Goal: Information Seeking & Learning: Learn about a topic

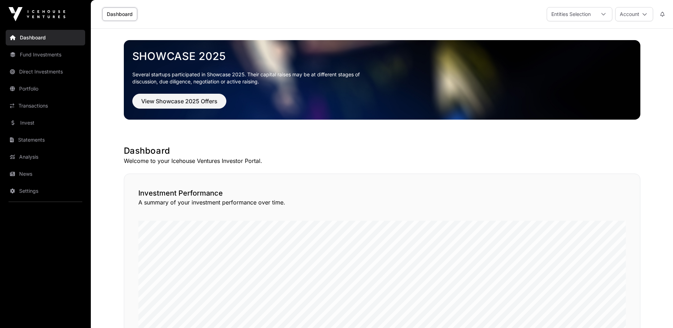
click at [32, 107] on link "Transactions" at bounding box center [45, 106] width 79 height 16
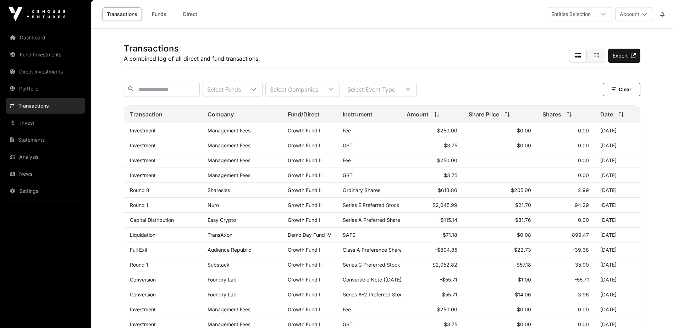
scroll to position [71, 0]
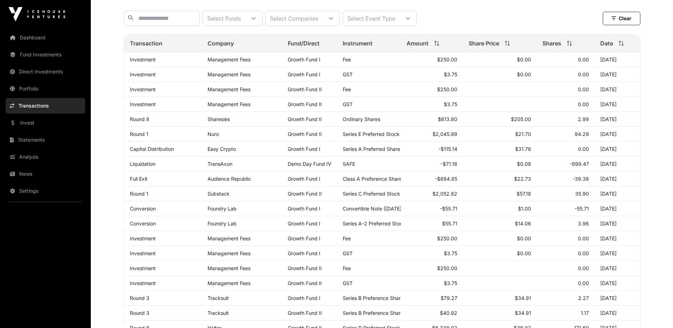
click at [30, 171] on link "News" at bounding box center [45, 174] width 79 height 16
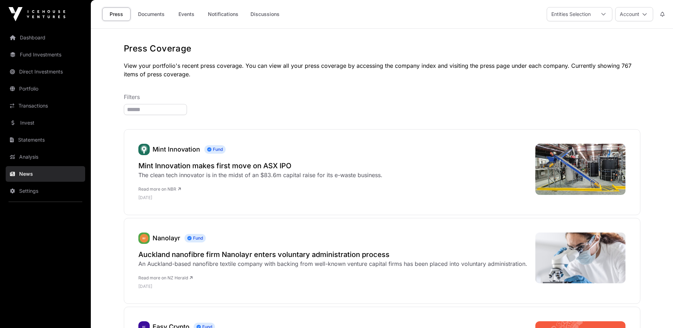
click at [148, 14] on link "Documents" at bounding box center [151, 13] width 36 height 13
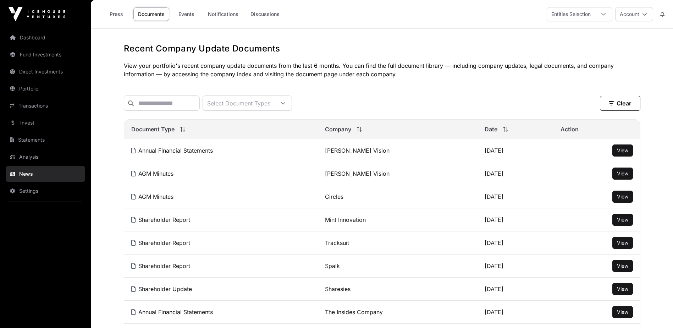
click at [639, 13] on button "Account" at bounding box center [634, 14] width 38 height 14
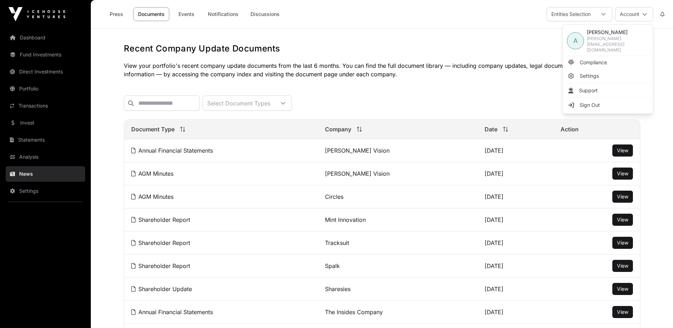
click at [580, 101] on span "Sign Out" at bounding box center [589, 104] width 20 height 7
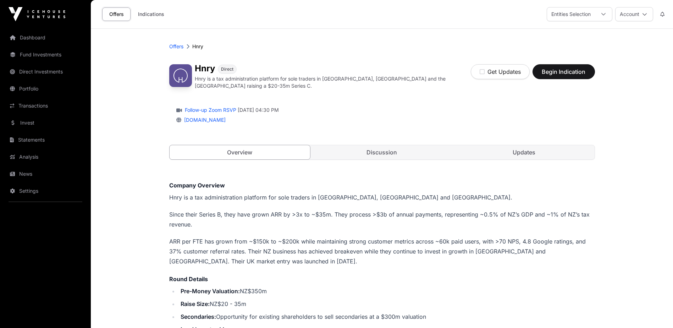
click at [381, 151] on link "Discussion" at bounding box center [381, 152] width 141 height 14
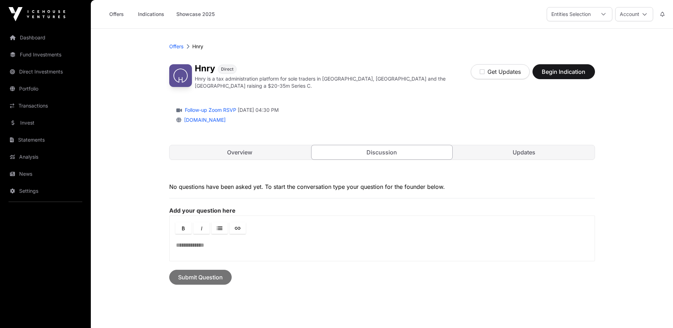
click at [262, 152] on link "Overview" at bounding box center [239, 152] width 141 height 14
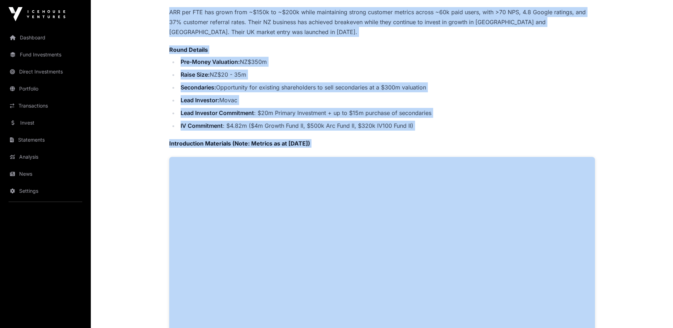
scroll to position [643, 0]
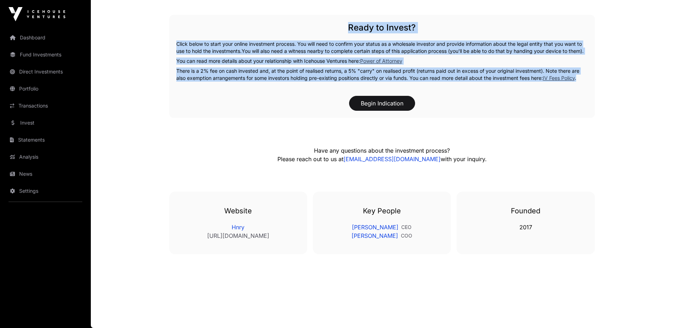
drag, startPoint x: 143, startPoint y: 66, endPoint x: 631, endPoint y: 78, distance: 488.4
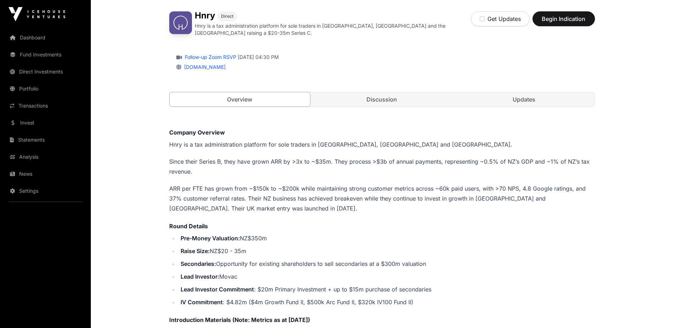
scroll to position [0, 0]
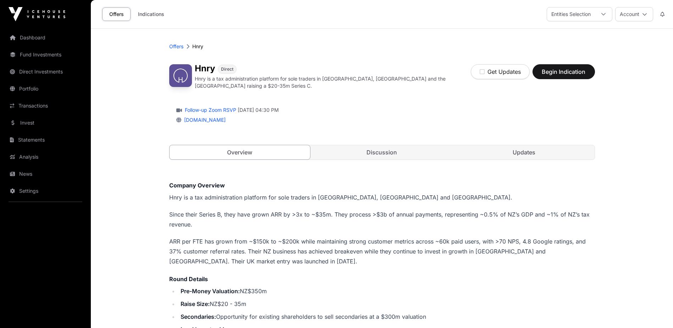
click at [532, 150] on link "Updates" at bounding box center [523, 152] width 141 height 14
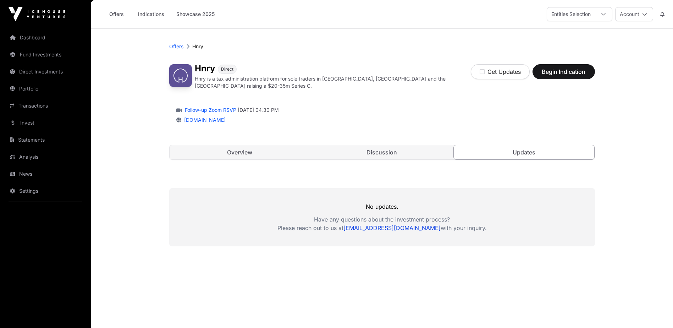
click at [414, 153] on link "Discussion" at bounding box center [381, 152] width 141 height 14
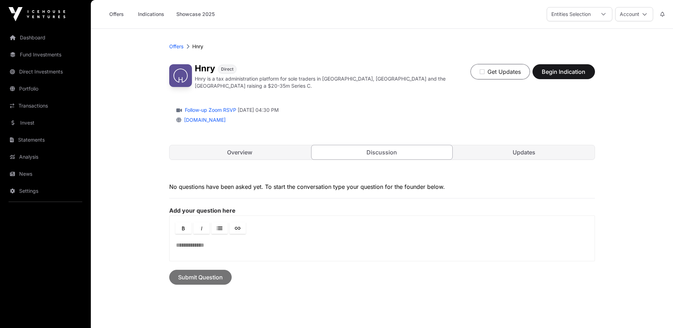
click at [482, 72] on icon "button" at bounding box center [481, 72] width 5 height 6
click at [33, 85] on link "Portfolio" at bounding box center [45, 89] width 79 height 16
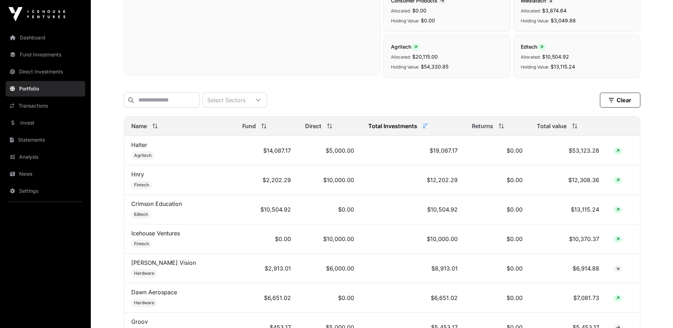
scroll to position [213, 0]
click at [140, 177] on link "Hnry" at bounding box center [137, 173] width 13 height 7
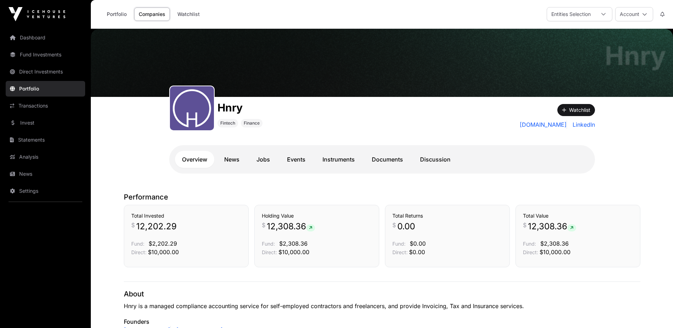
click at [389, 161] on link "Documents" at bounding box center [386, 159] width 45 height 17
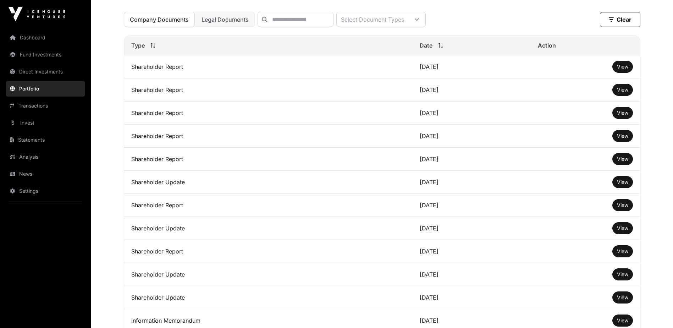
scroll to position [35, 0]
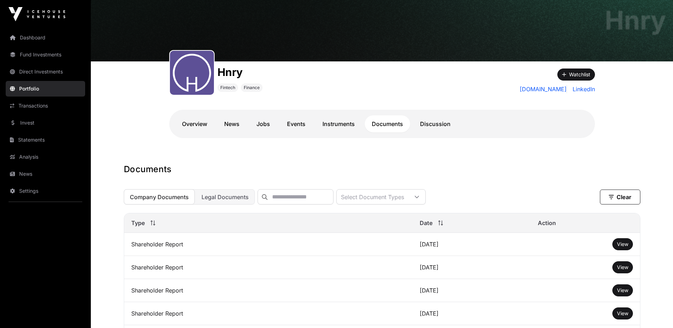
click at [224, 200] on span "Legal Documents" at bounding box center [224, 196] width 47 height 7
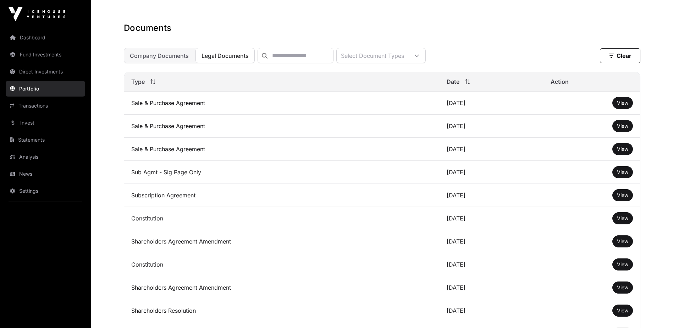
scroll to position [177, 0]
click at [46, 35] on link "Dashboard" at bounding box center [45, 38] width 79 height 16
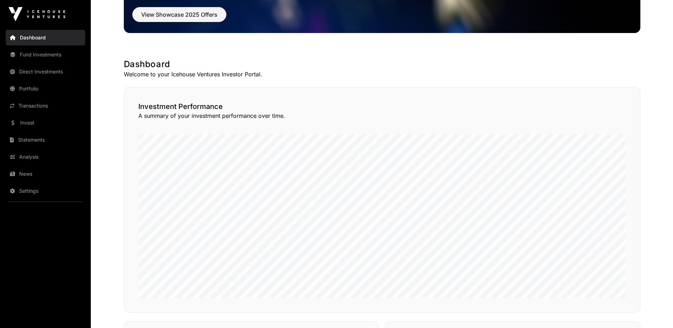
scroll to position [20, 0]
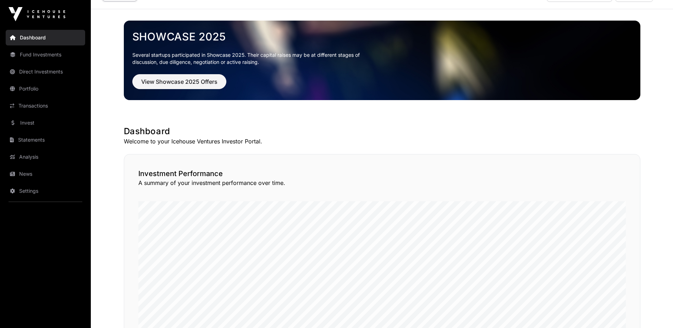
click at [49, 69] on link "Direct Investments" at bounding box center [45, 72] width 79 height 16
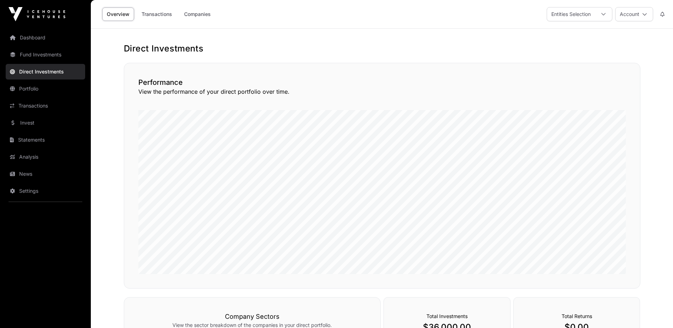
click at [189, 13] on link "Companies" at bounding box center [197, 13] width 36 height 13
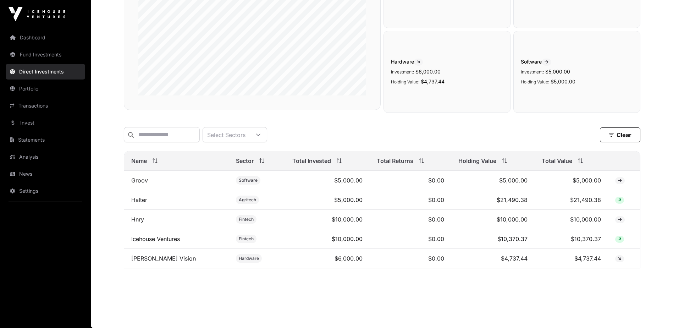
scroll to position [86, 0]
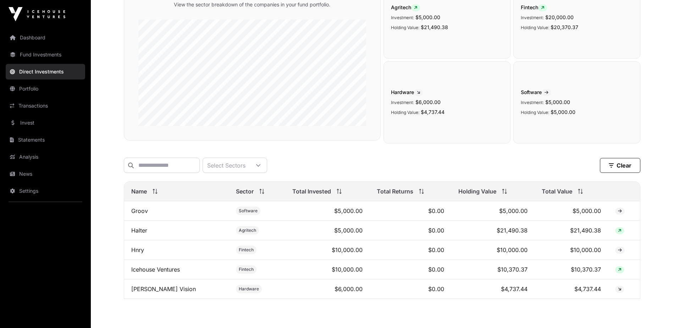
click at [140, 253] on link "Hnry" at bounding box center [137, 249] width 13 height 7
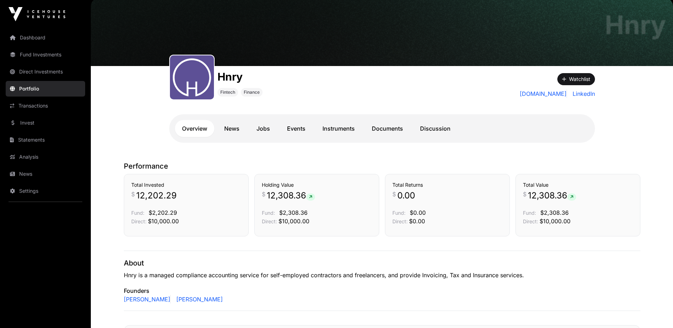
scroll to position [71, 0]
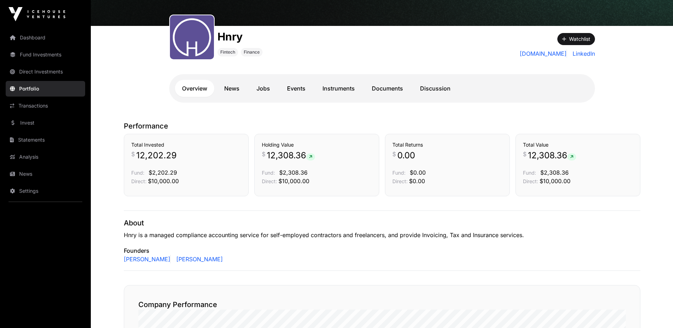
click at [338, 87] on link "Instruments" at bounding box center [338, 88] width 46 height 17
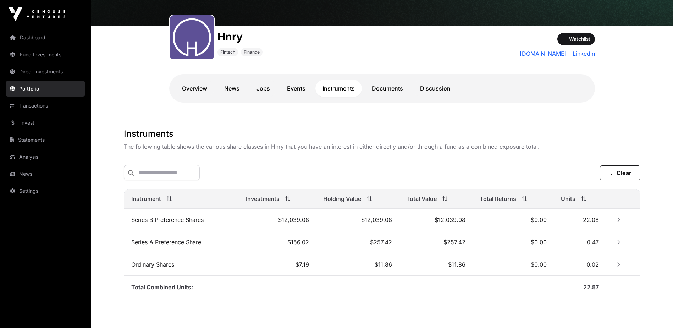
click at [619, 223] on button "Row Collapsed" at bounding box center [618, 219] width 11 height 11
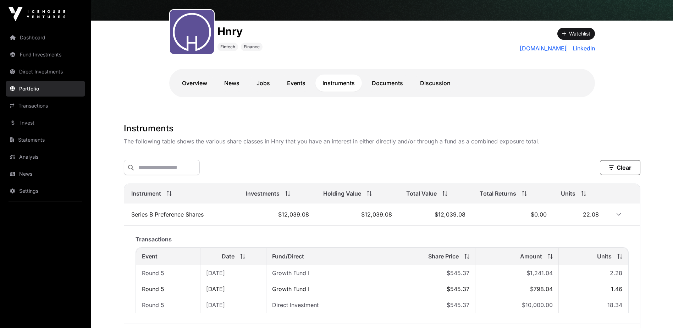
scroll to position [177, 0]
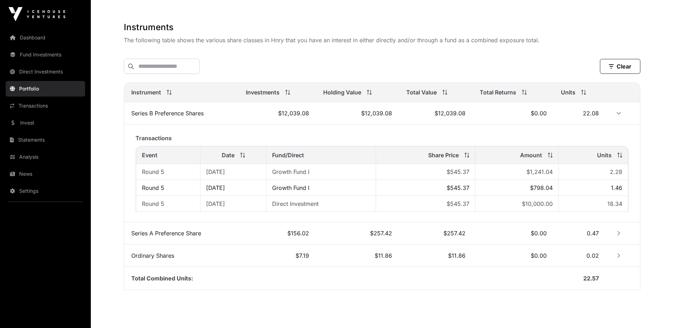
click at [619, 234] on icon "Row Collapsed" at bounding box center [618, 233] width 2 height 4
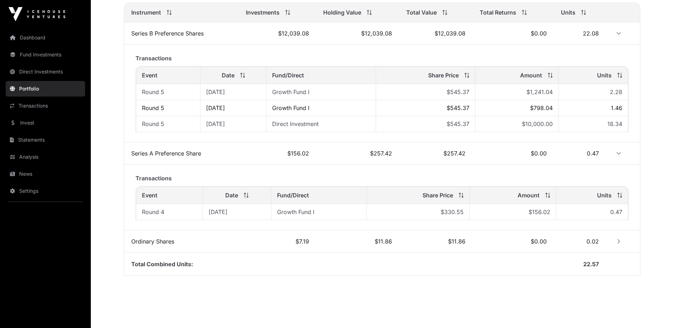
scroll to position [266, 0]
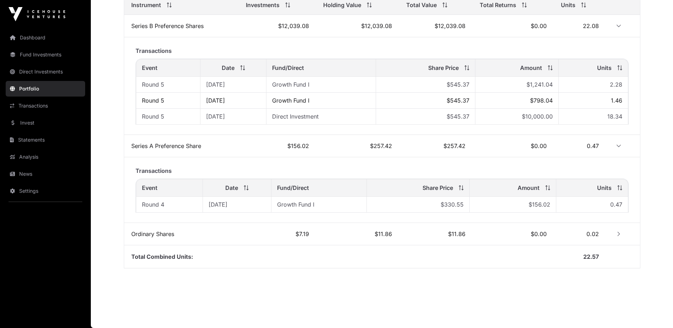
click at [616, 234] on icon "Row Collapsed" at bounding box center [618, 233] width 5 height 5
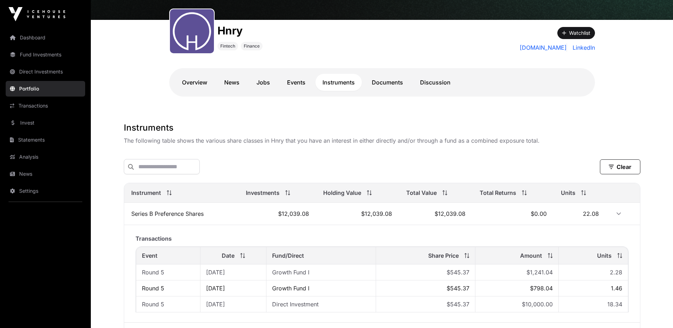
scroll to position [48, 0]
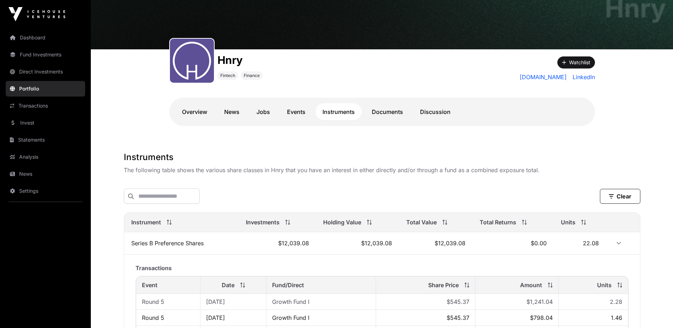
click at [195, 107] on link "Overview" at bounding box center [194, 111] width 39 height 17
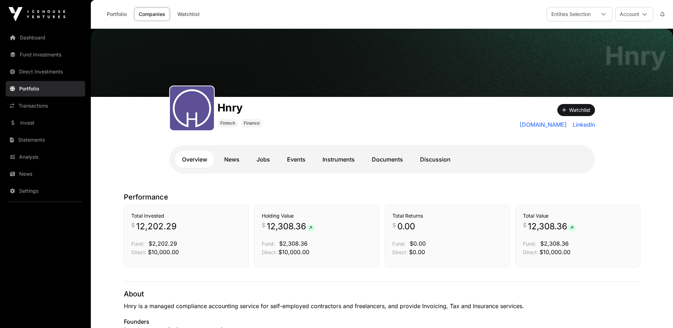
click at [644, 15] on icon at bounding box center [644, 14] width 5 height 5
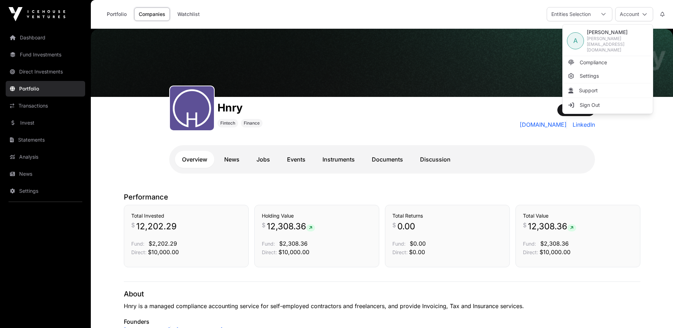
click at [599, 101] on span "Sign Out" at bounding box center [589, 104] width 20 height 7
